Goal: Information Seeking & Learning: Learn about a topic

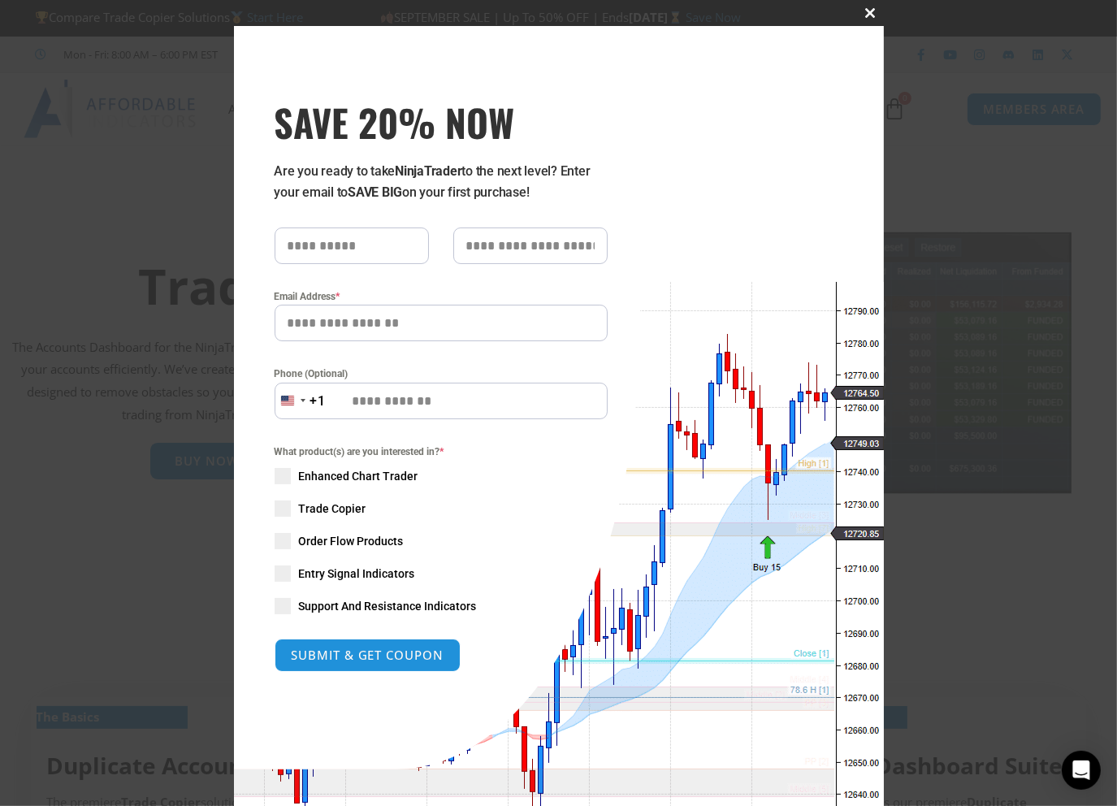
click at [862, 19] on button "Close this module" at bounding box center [871, 13] width 26 height 26
